Goal: Task Accomplishment & Management: Complete application form

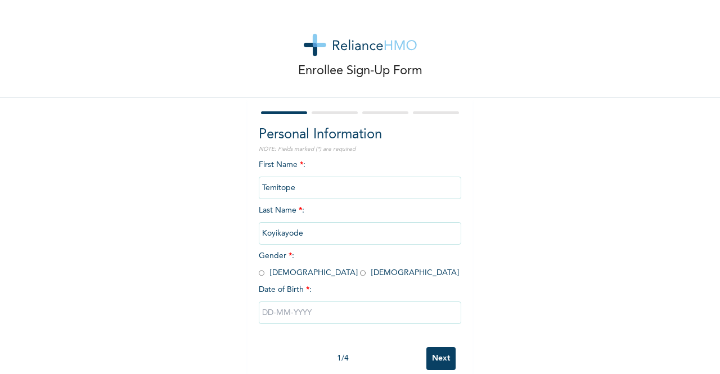
click at [259, 277] on input "radio" at bounding box center [262, 273] width 6 height 11
radio input "true"
click at [287, 318] on input "text" at bounding box center [360, 312] width 202 height 22
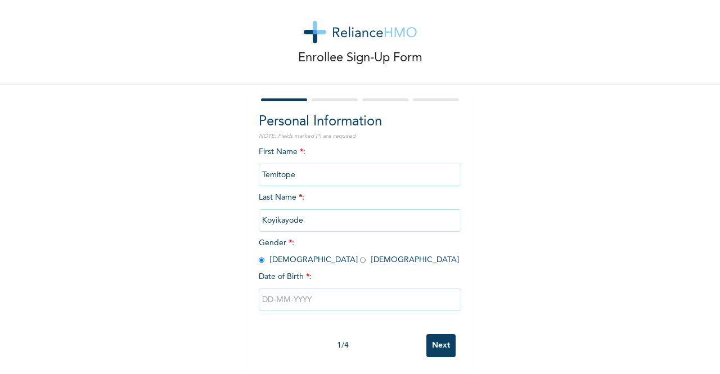
select select "8"
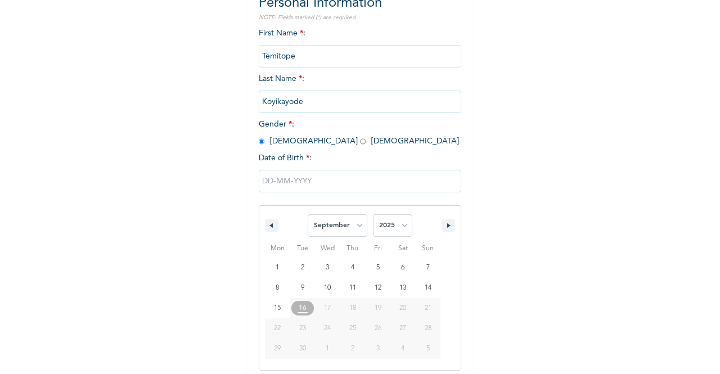
scroll to position [138, 0]
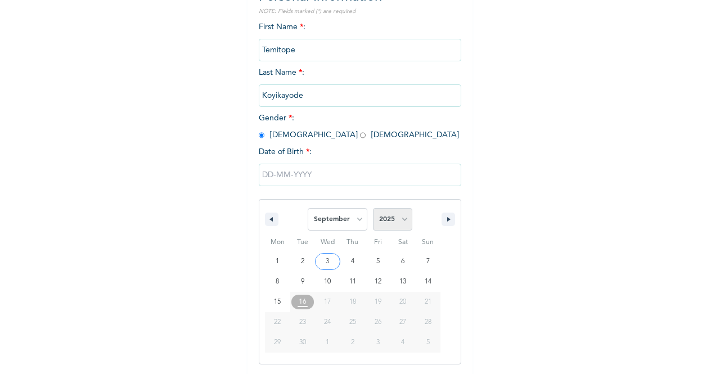
click at [380, 222] on select "2025 2024 2023 2022 2021 2020 2019 2018 2017 2016 2015 2014 2013 2012 2011 2010…" at bounding box center [392, 219] width 39 height 22
select select "1995"
click at [373, 209] on select "2025 2024 2023 2022 2021 2020 2019 2018 2017 2016 2015 2014 2013 2012 2011 2010…" at bounding box center [392, 219] width 39 height 22
click at [355, 215] on select "January February March April May June July August September October November De…" at bounding box center [338, 219] width 60 height 22
select select "7"
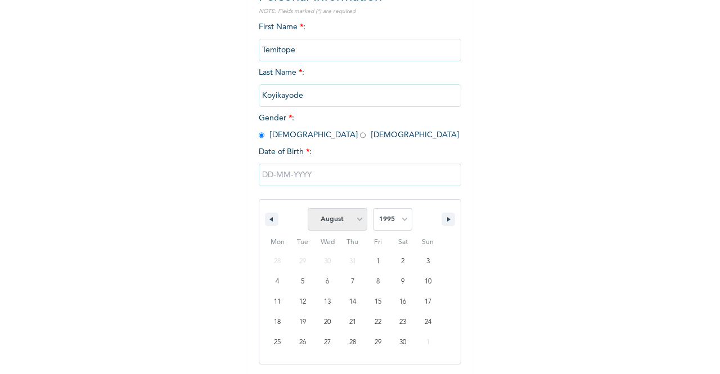
click at [308, 209] on select "January February March April May June July August September October November De…" at bounding box center [338, 219] width 60 height 22
type input "[DATE]"
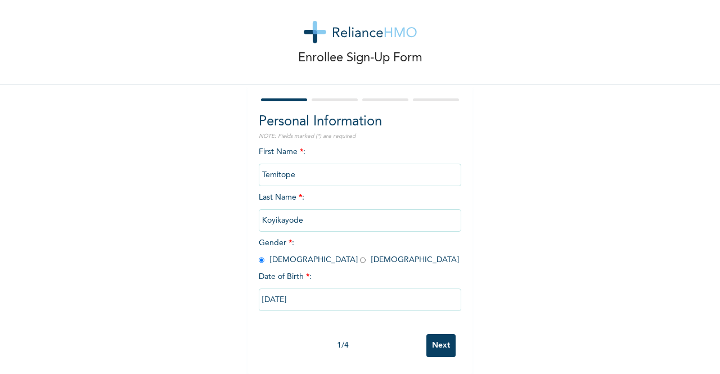
click at [440, 340] on input "Next" at bounding box center [440, 345] width 29 height 23
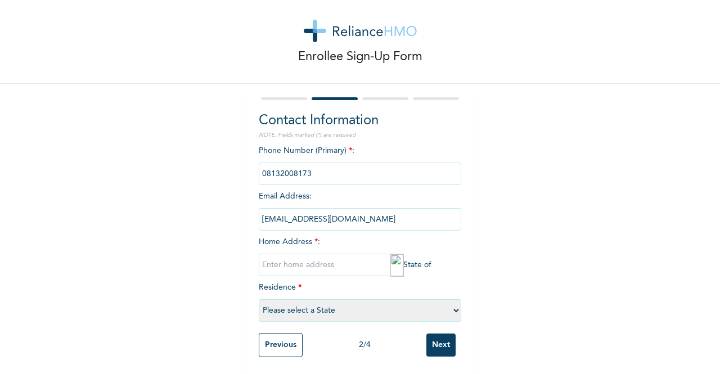
click at [313, 262] on input "text" at bounding box center [331, 265] width 145 height 22
drag, startPoint x: 272, startPoint y: 258, endPoint x: 193, endPoint y: 240, distance: 80.6
click at [193, 240] on div "Enrollee Sign-Up Form Contact Information NOTE: Fields marked (*) are required …" at bounding box center [360, 180] width 720 height 388
paste input "4, Bamigade close, off [GEOGRAPHIC_DATA], [GEOGRAPHIC_DATA]-[GEOGRAPHIC_DATA]"
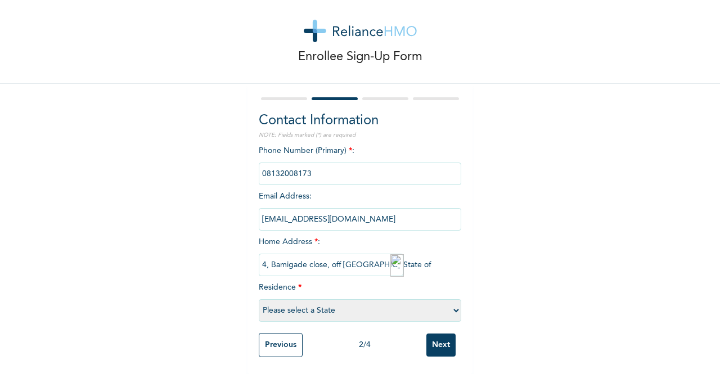
scroll to position [0, 40]
type input "4, Bamigade close, off [GEOGRAPHIC_DATA], [GEOGRAPHIC_DATA]-[GEOGRAPHIC_DATA]"
click at [400, 299] on select "Please select a State [PERSON_NAME] (FCT) [PERSON_NAME] Ibom [GEOGRAPHIC_DATA] …" at bounding box center [360, 310] width 202 height 22
select select "25"
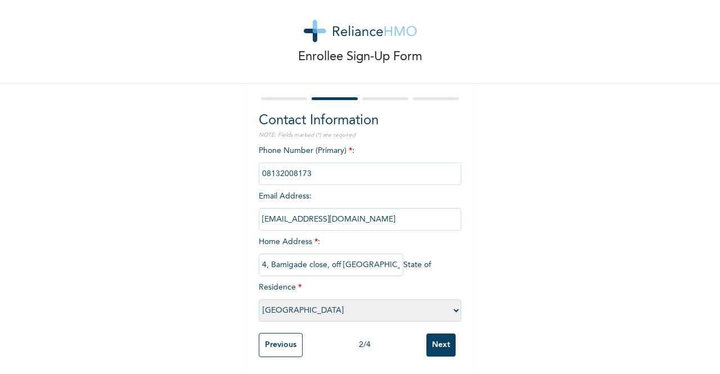
click at [259, 299] on select "Please select a State [PERSON_NAME] (FCT) [PERSON_NAME] Ibom [GEOGRAPHIC_DATA] …" at bounding box center [360, 310] width 202 height 22
click at [440, 336] on input "Next" at bounding box center [440, 344] width 29 height 23
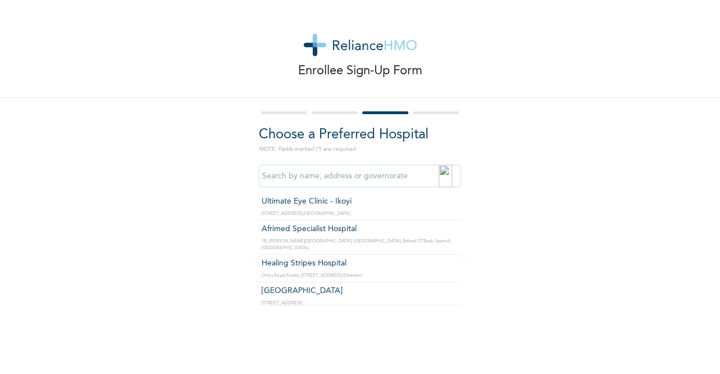
click at [292, 179] on input "text" at bounding box center [360, 176] width 202 height 22
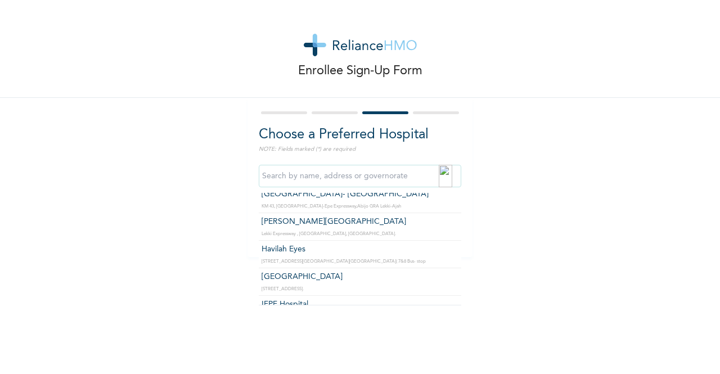
scroll to position [843, 0]
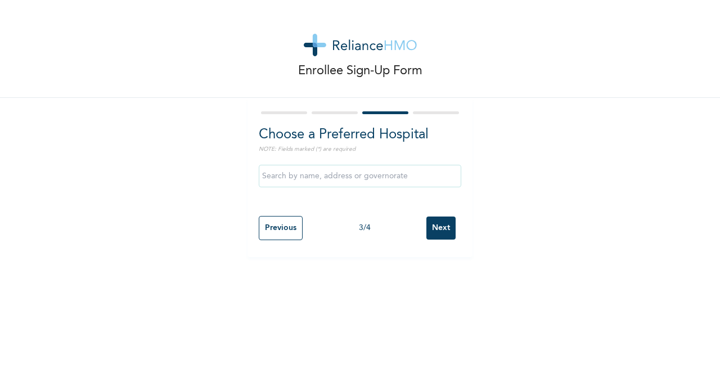
click at [217, 205] on div "Enrollee Sign-Up Form Choose a Preferred Hospital NOTE: Fields marked (*) are r…" at bounding box center [360, 128] width 720 height 257
click at [439, 228] on input "Next" at bounding box center [440, 227] width 29 height 23
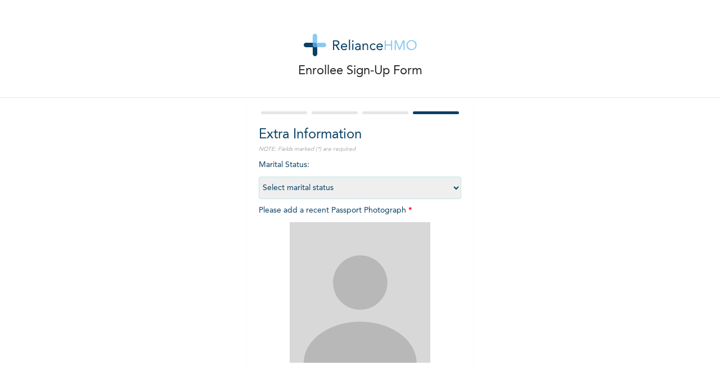
click at [273, 179] on select "Select marital status [DEMOGRAPHIC_DATA] Married [DEMOGRAPHIC_DATA] Widow/[DEMO…" at bounding box center [360, 188] width 202 height 22
select select "1"
click at [259, 177] on select "Select marital status [DEMOGRAPHIC_DATA] Married [DEMOGRAPHIC_DATA] Widow/[DEMO…" at bounding box center [360, 188] width 202 height 22
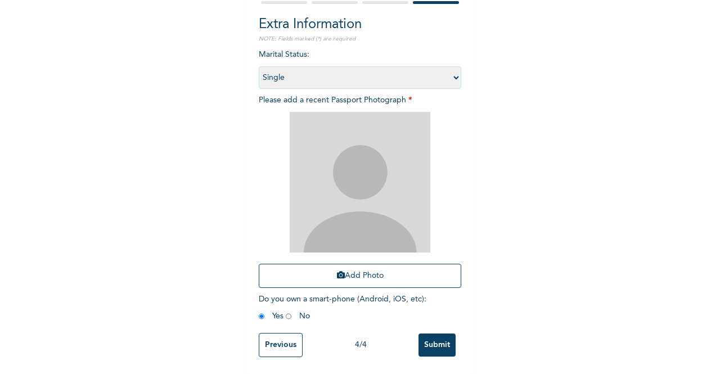
scroll to position [119, 0]
click at [341, 268] on button "Add Photo" at bounding box center [360, 276] width 202 height 24
click at [510, 181] on div "Enrollee Sign-Up Form Extra Information NOTE: Fields marked (*) are required Ma…" at bounding box center [360, 132] width 720 height 484
click at [337, 271] on icon "button" at bounding box center [341, 275] width 8 height 8
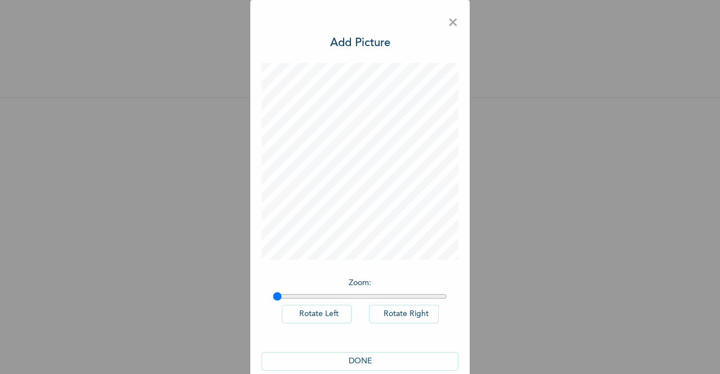
scroll to position [0, 0]
click at [371, 363] on button "DONE" at bounding box center [359, 361] width 197 height 19
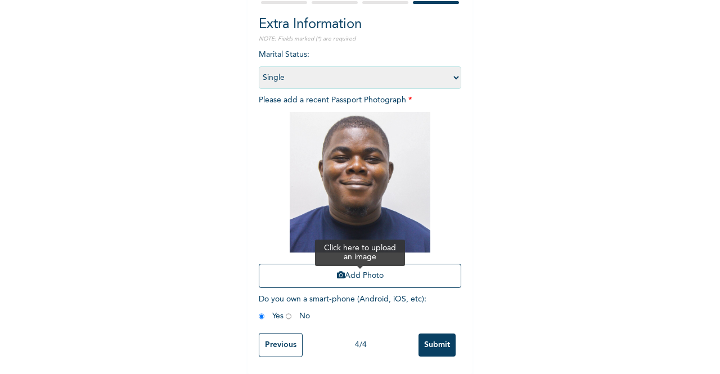
scroll to position [119, 0]
click at [433, 336] on input "Submit" at bounding box center [436, 344] width 37 height 23
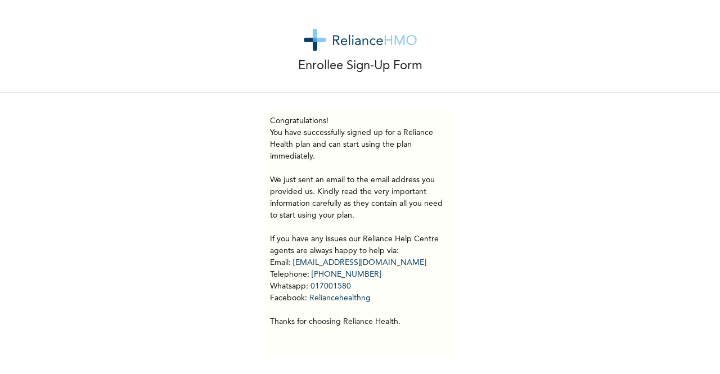
scroll to position [13, 0]
